Goal: Information Seeking & Learning: Learn about a topic

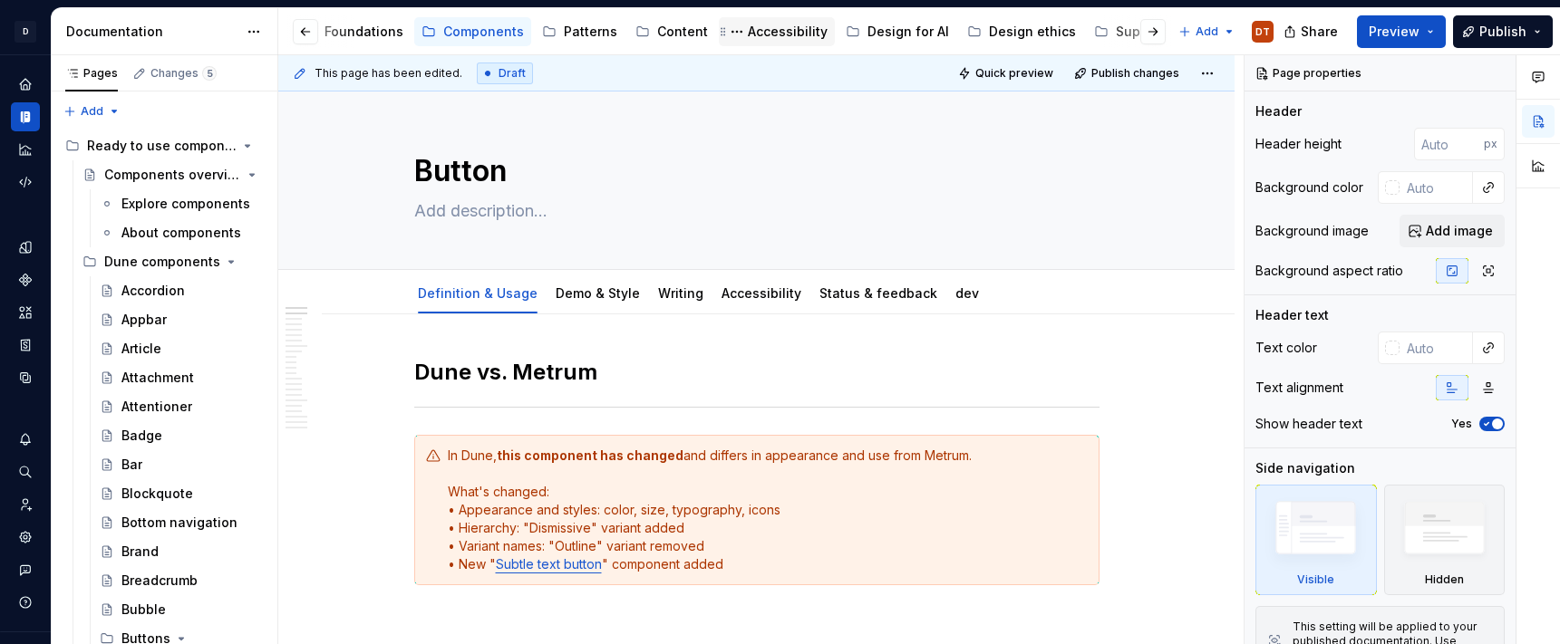
scroll to position [0, 278]
click at [1021, 34] on div "Support" at bounding box center [1046, 32] width 50 height 18
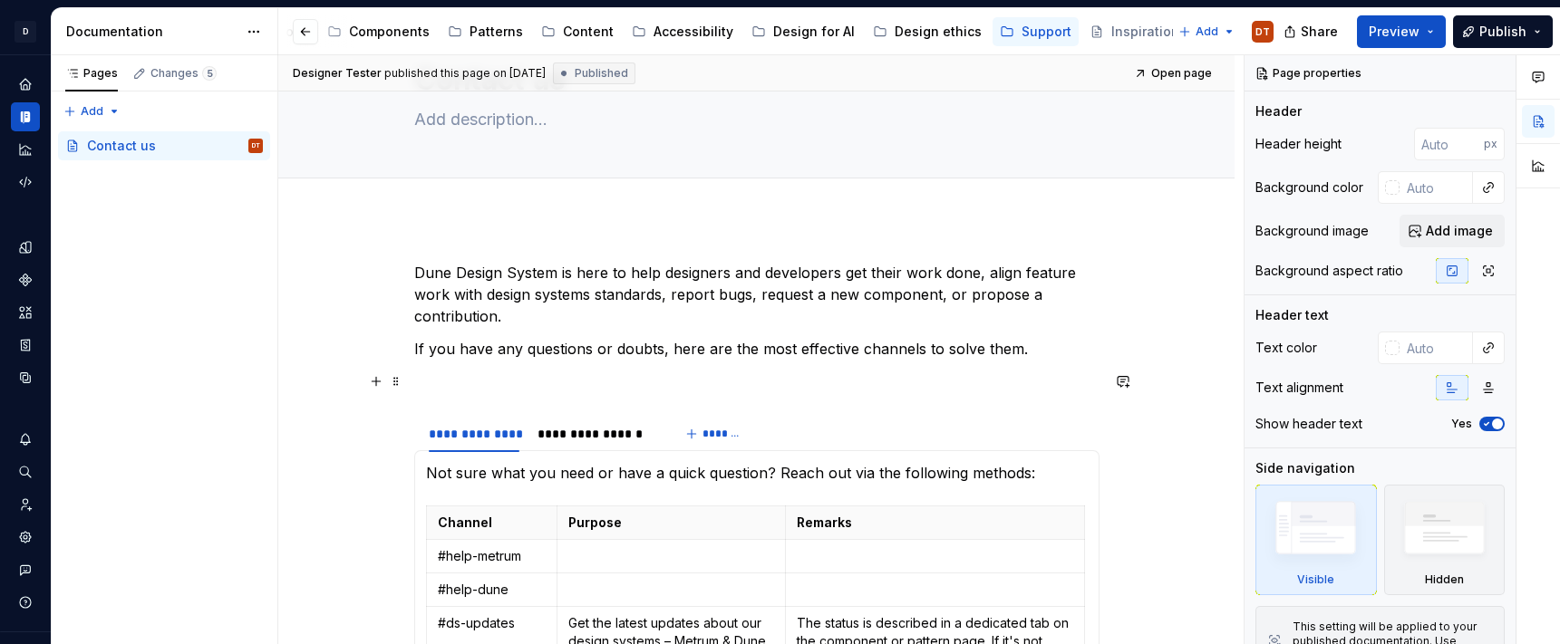
scroll to position [105, 0]
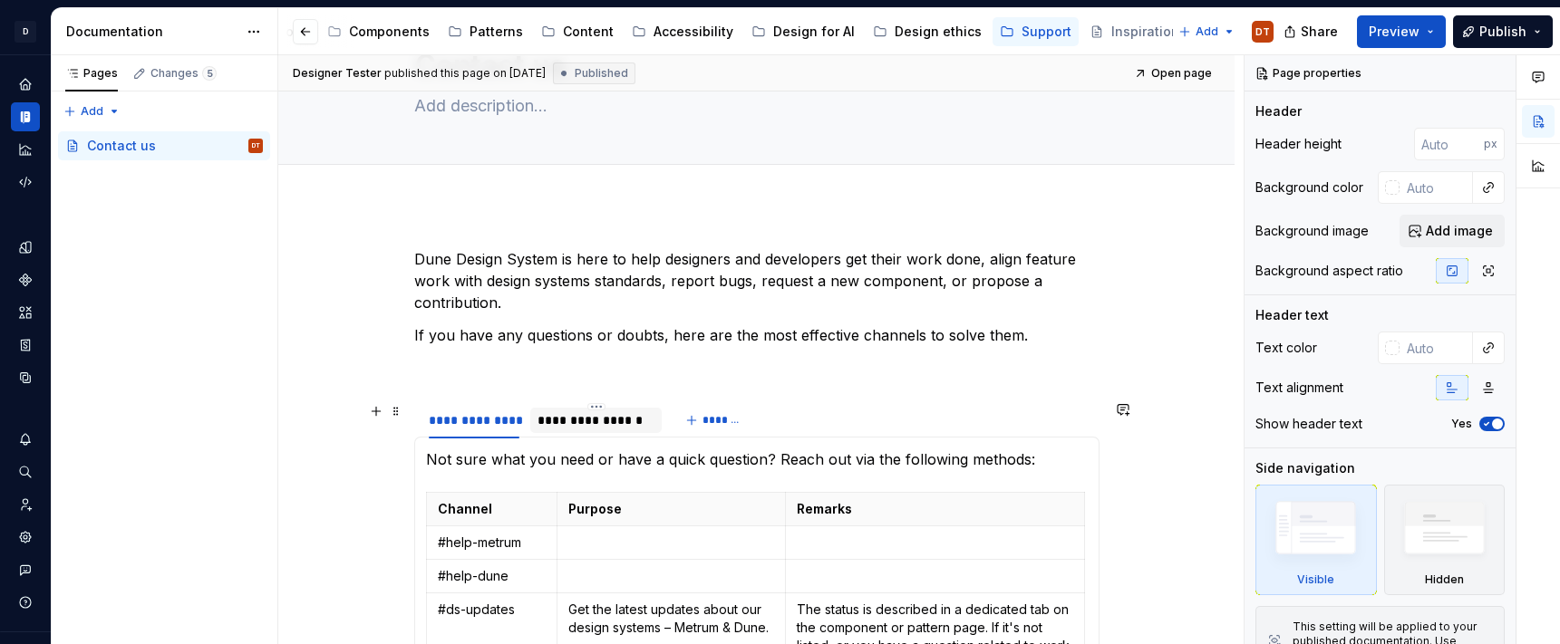
click at [627, 419] on div "**********" at bounding box center [595, 420] width 117 height 18
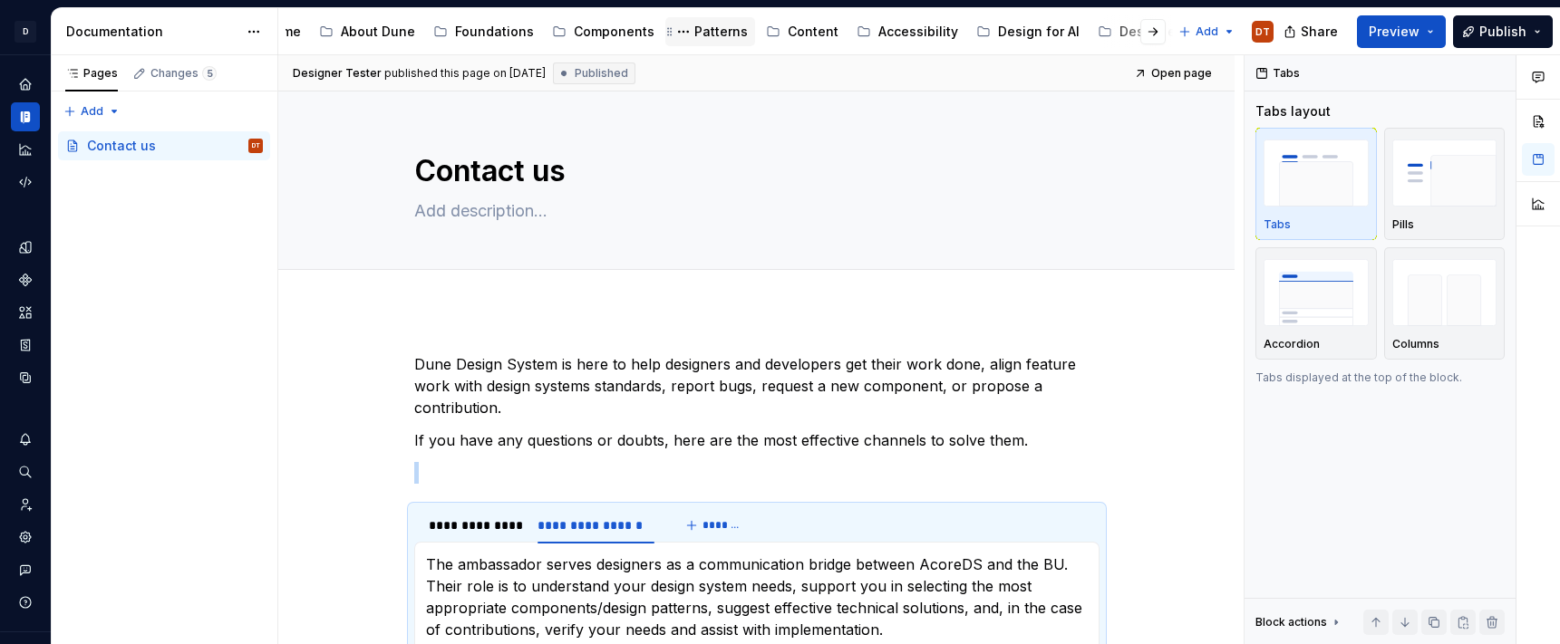
scroll to position [0, 0]
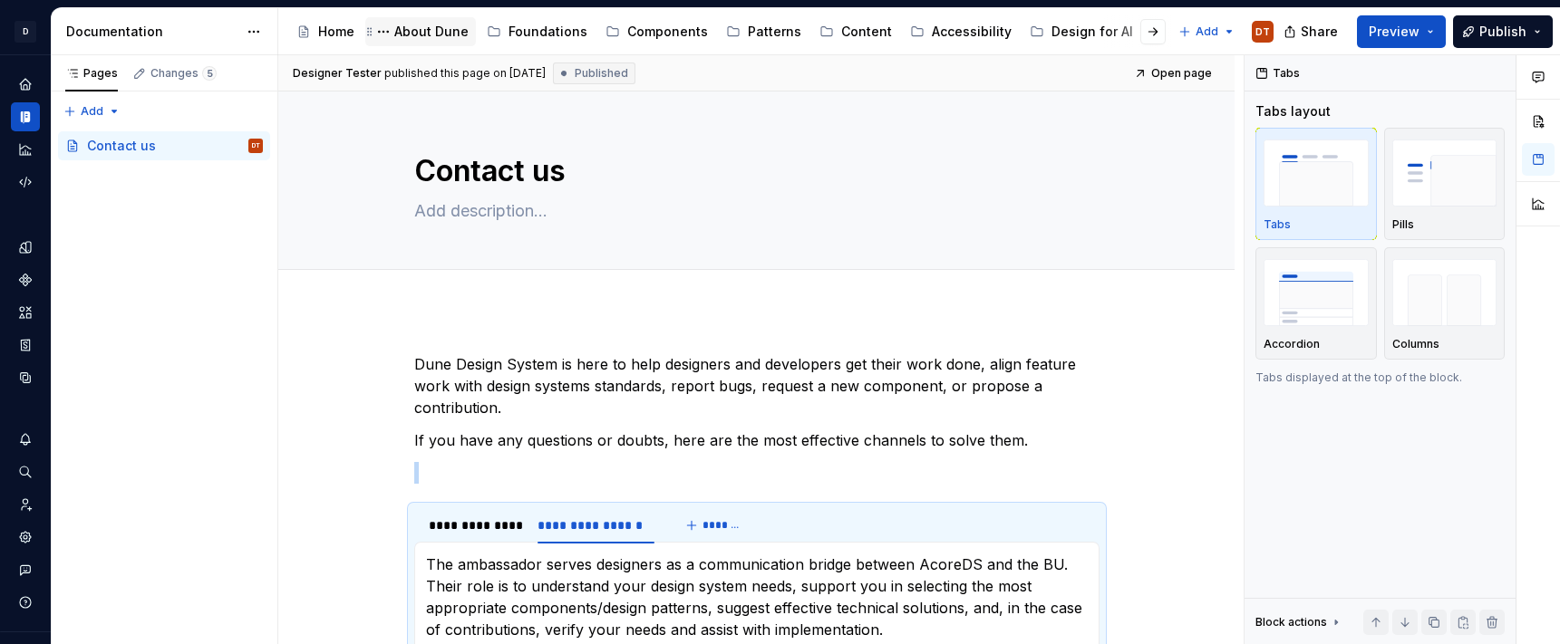
click at [433, 35] on div "About Dune" at bounding box center [431, 32] width 74 height 18
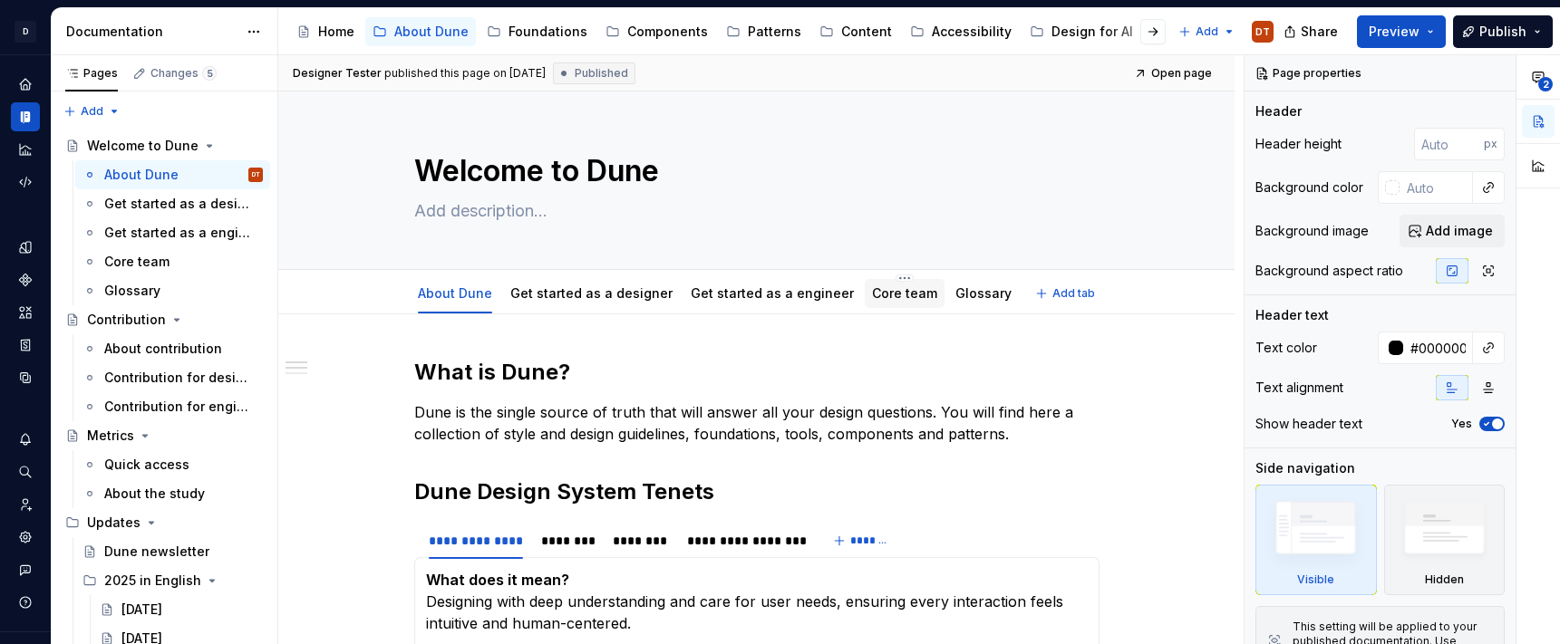
click at [896, 295] on link "Core team" at bounding box center [904, 292] width 65 height 15
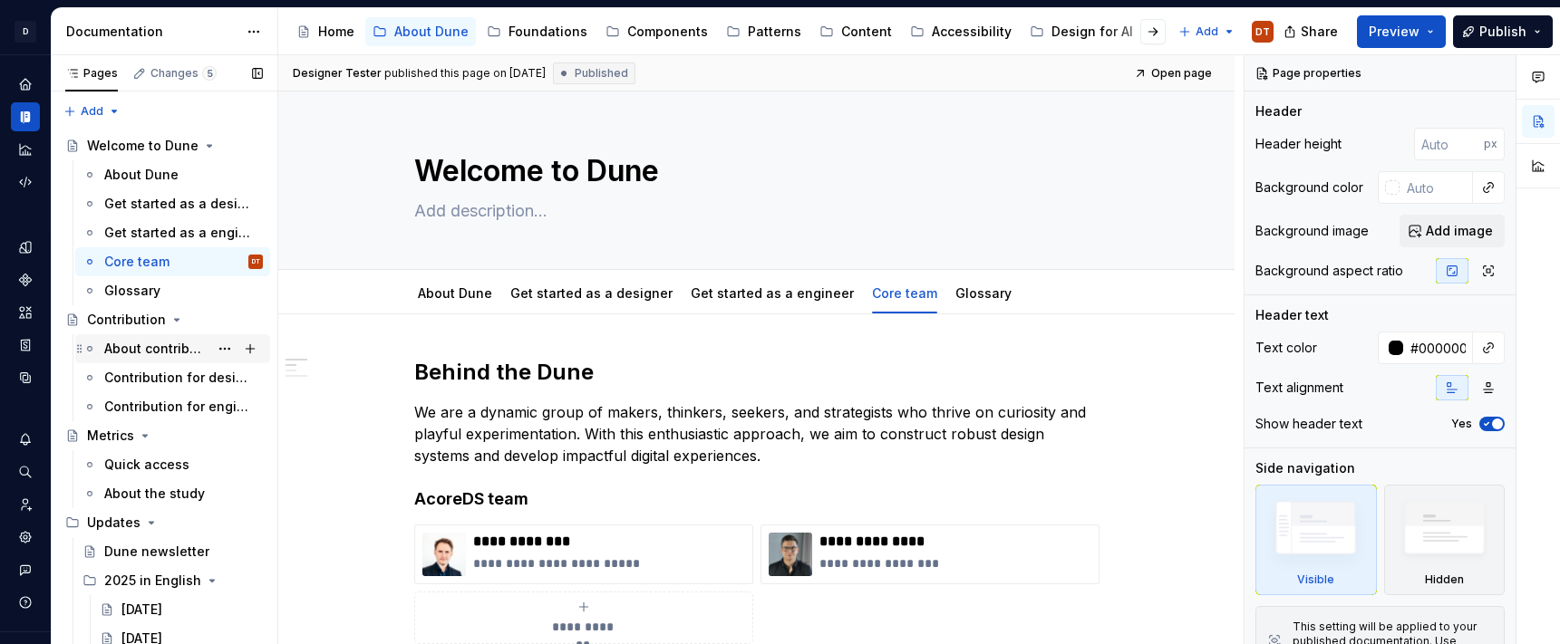
click at [159, 348] on div "About contribution" at bounding box center [156, 349] width 104 height 18
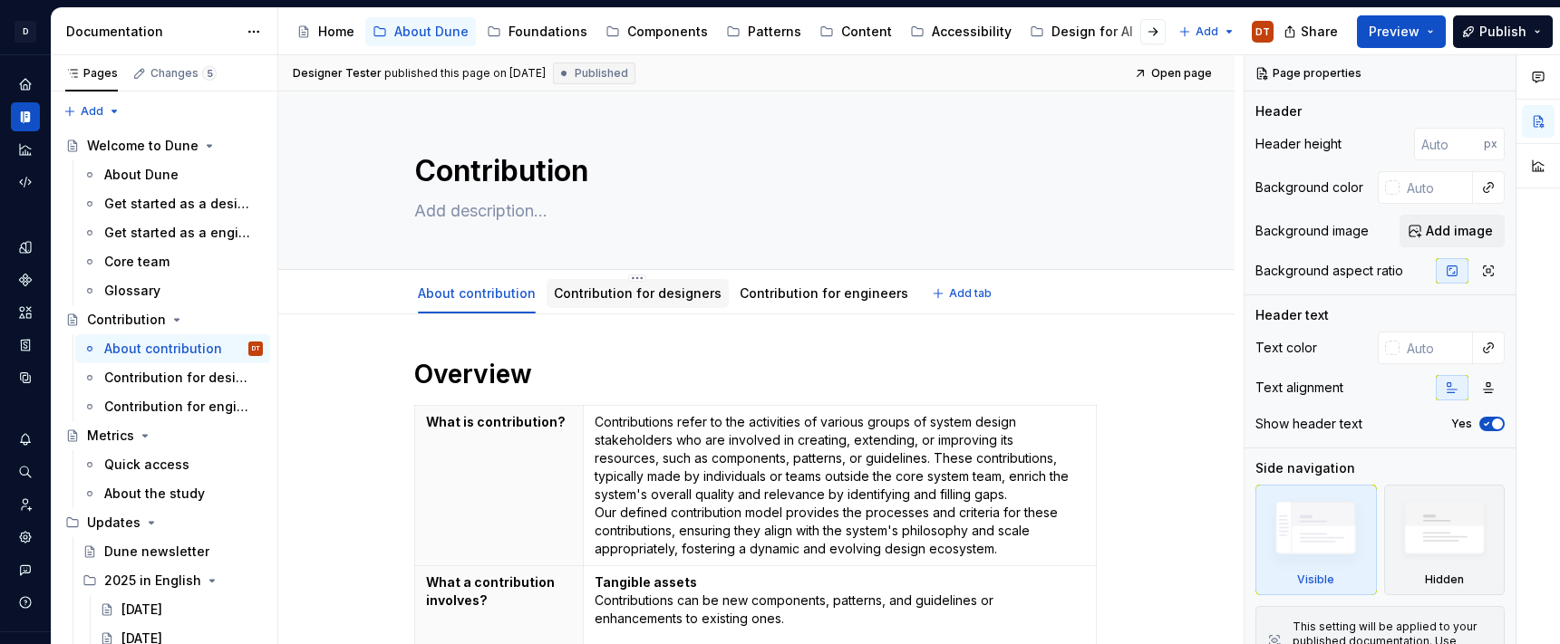
click at [603, 297] on link "Contribution for designers" at bounding box center [638, 292] width 168 height 15
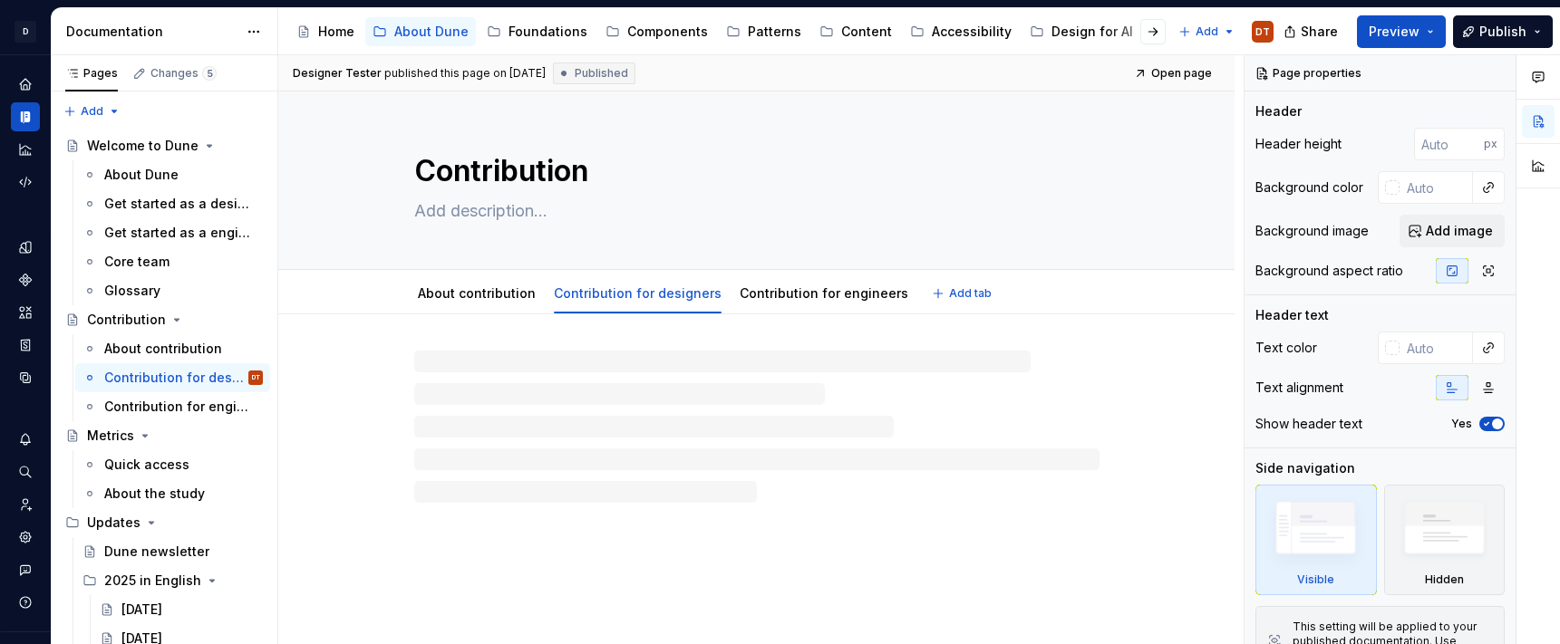
click at [603, 297] on link "Contribution for designers" at bounding box center [638, 292] width 168 height 15
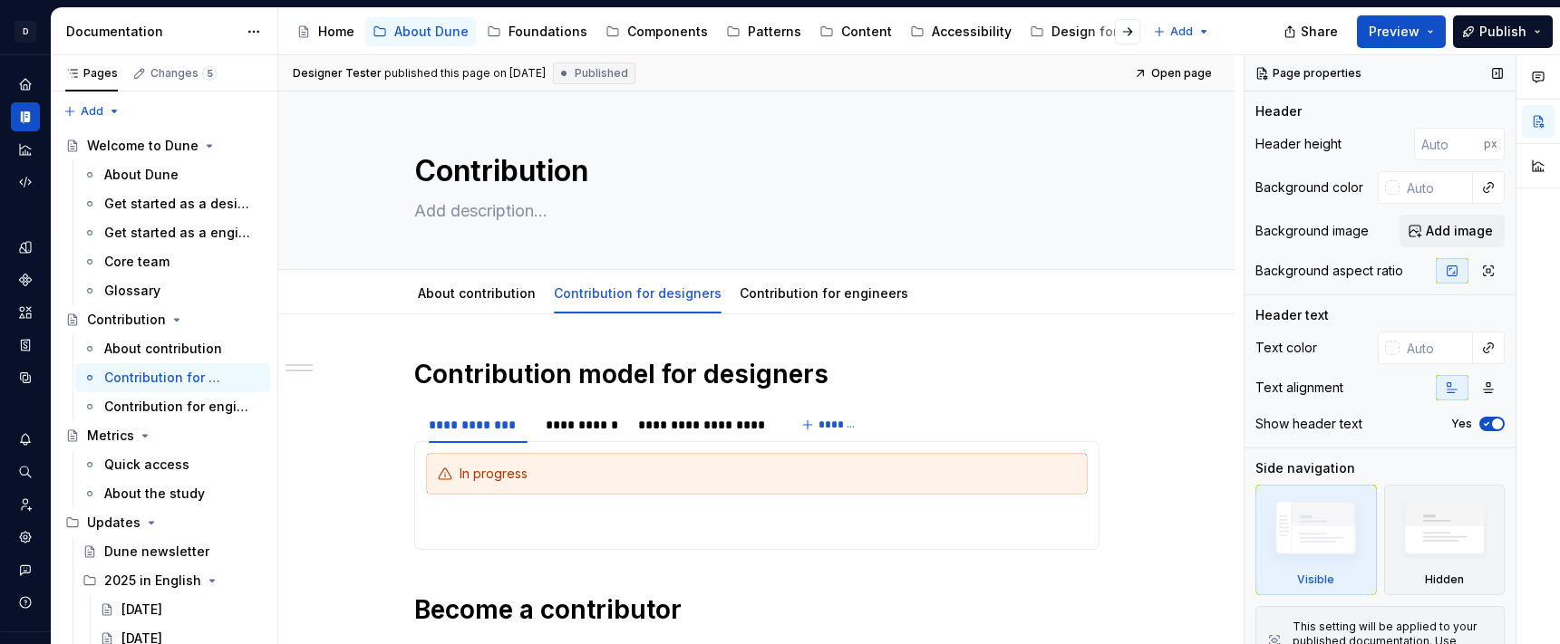
type textarea "*"
